Goal: Task Accomplishment & Management: Manage account settings

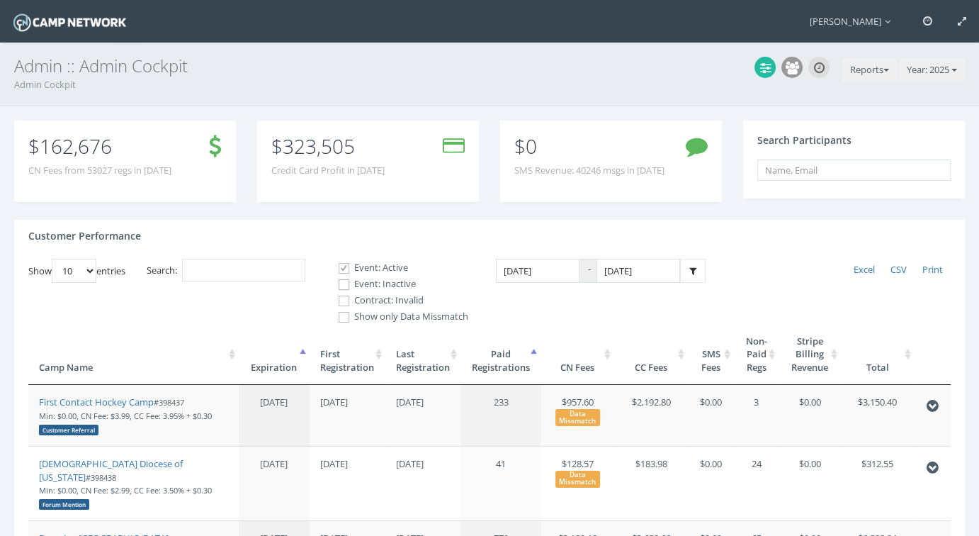
drag, startPoint x: 346, startPoint y: 285, endPoint x: 344, endPoint y: 305, distance: 19.9
click at [343, 285] on input "Event: Inactive" at bounding box center [335, 284] width 13 height 13
checkbox input "true"
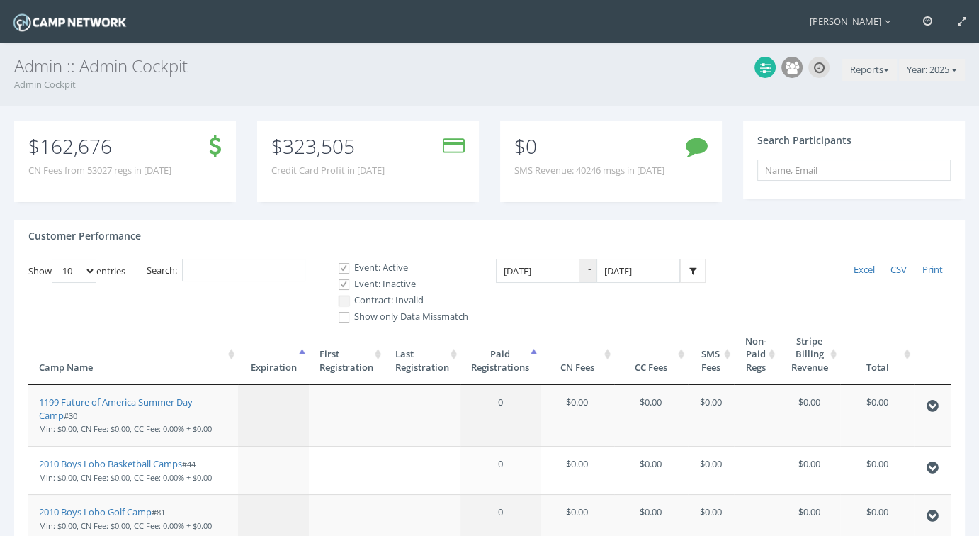
click at [343, 303] on input "Contract: Invalid" at bounding box center [335, 300] width 13 height 13
checkbox input "true"
click at [755, 69] on div at bounding box center [765, 67] width 21 height 21
click at [763, 64] on icon at bounding box center [765, 68] width 11 height 13
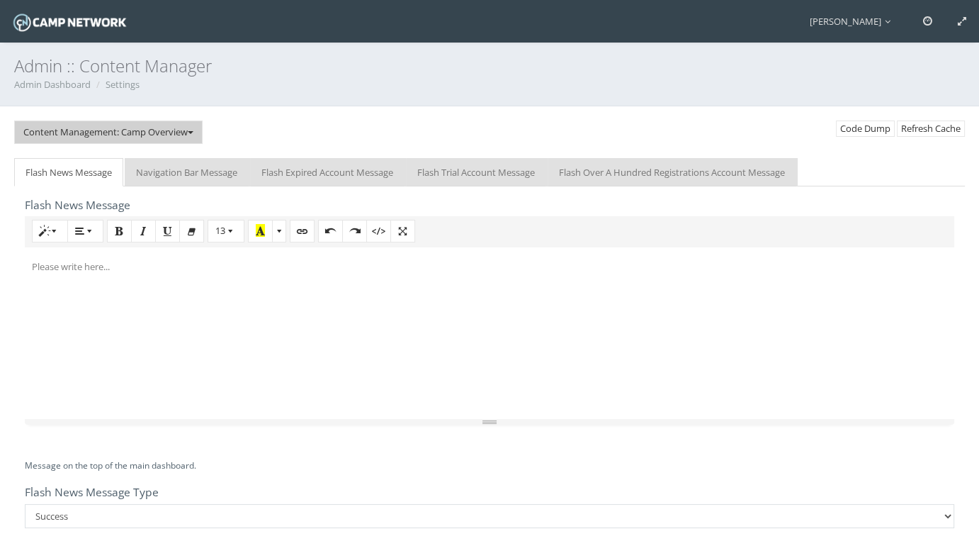
click at [143, 135] on button "Content Management: Camp Overview" at bounding box center [108, 131] width 188 height 23
click at [89, 187] on link "Shutdown Management" at bounding box center [104, 185] width 179 height 23
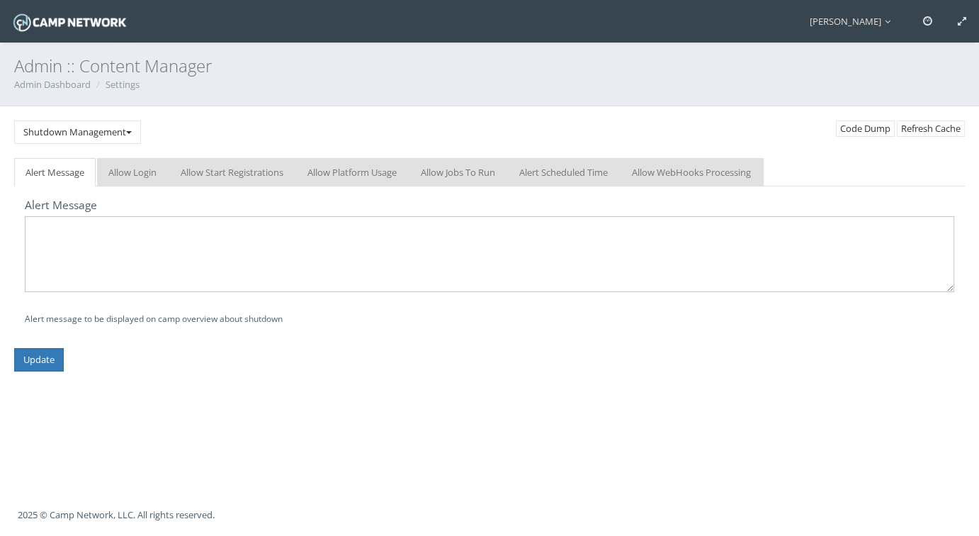
click at [129, 228] on textarea at bounding box center [489, 254] width 929 height 76
paste textarea "Please note that our website will undergo routine maintenance on Wednesday, Sep…"
click at [152, 249] on textarea "Please note that our website will undergo routine maintenance on Wednesday, Sep…" at bounding box center [489, 254] width 929 height 76
paste textarea ", 2025, from 8 a.m. to 9 a.m."
type textarea "Please note that our website will undergo routine maintenance on Wednesday, Sep…"
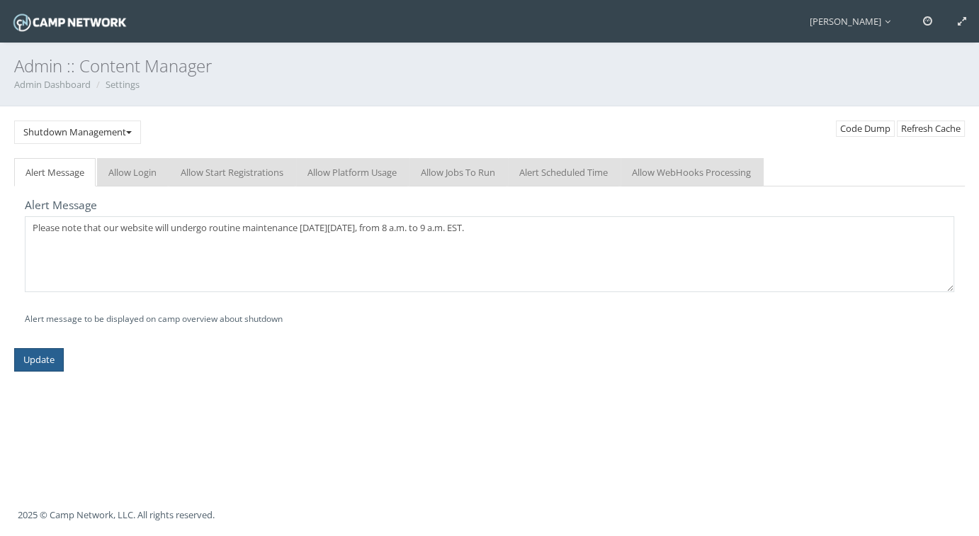
click at [60, 366] on input "Update" at bounding box center [39, 359] width 50 height 23
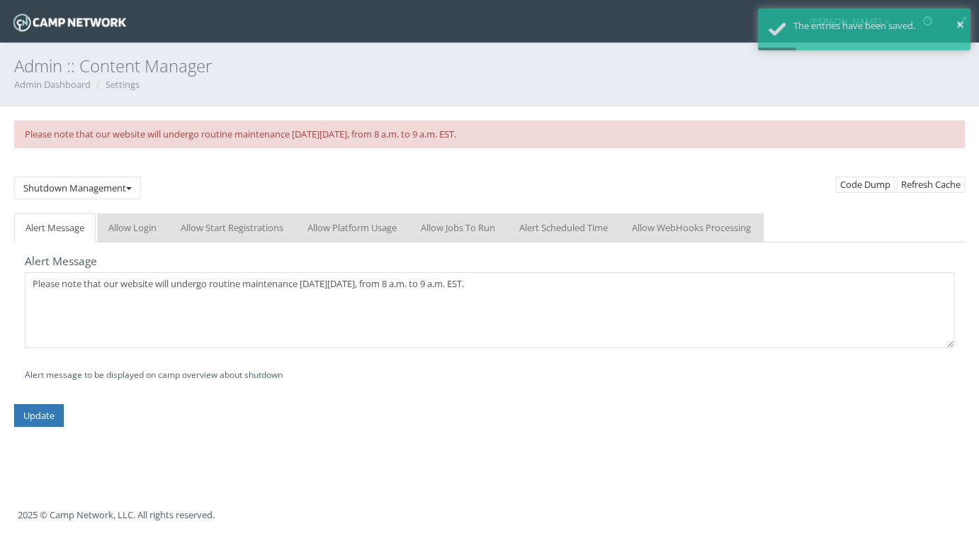
drag, startPoint x: 566, startPoint y: 132, endPoint x: 340, endPoint y: 137, distance: 226.1
click at [340, 137] on div "Please note that our website will undergo routine maintenance [DATE][DATE], fro…" at bounding box center [489, 134] width 951 height 28
click at [304, 143] on div "Please note that our website will undergo routine maintenance [DATE][DATE], fro…" at bounding box center [489, 134] width 951 height 28
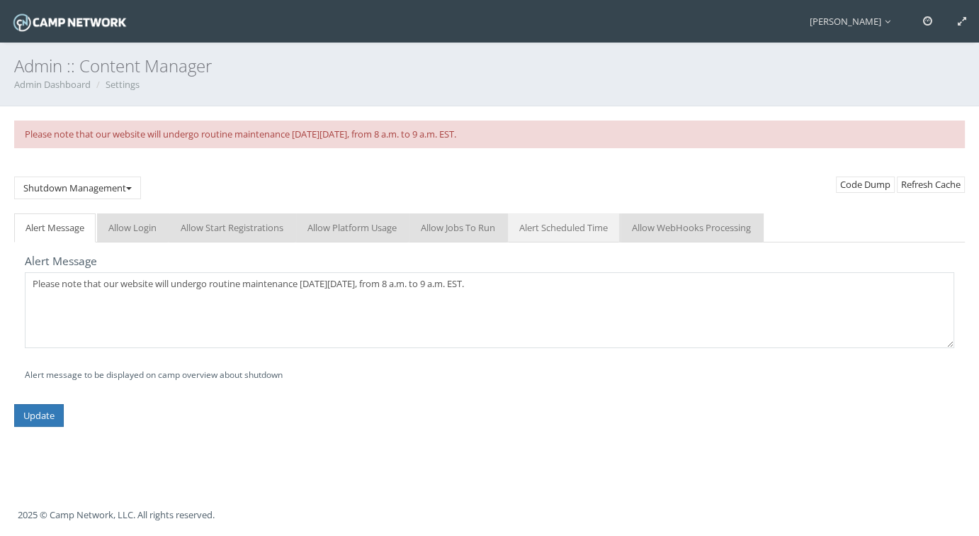
click at [563, 230] on link "Alert Scheduled Time" at bounding box center [563, 227] width 111 height 29
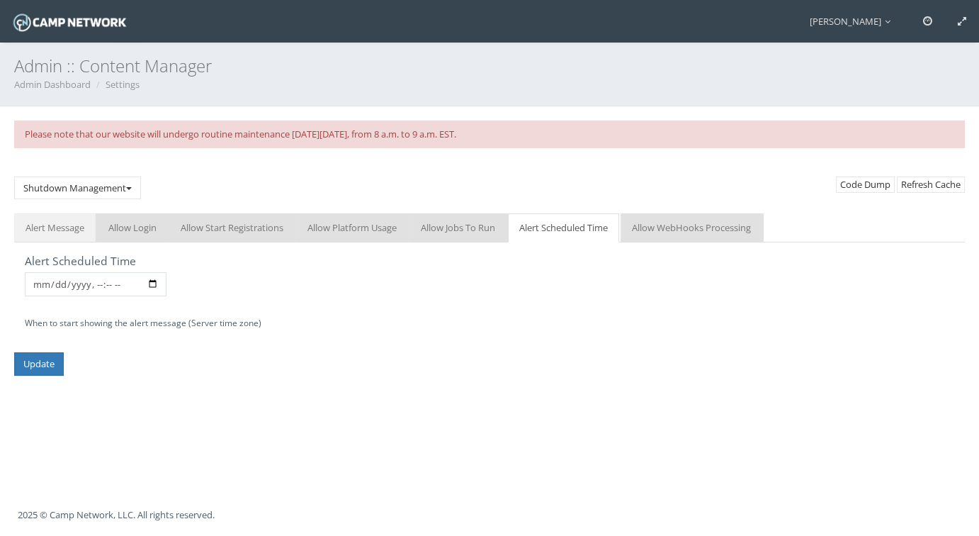
click at [38, 234] on link "Alert Message" at bounding box center [54, 227] width 81 height 29
